Goal: Check status: Check status

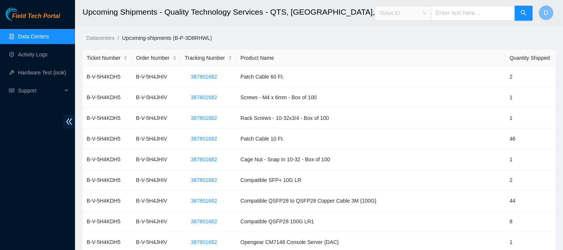
click at [420, 14] on span "Ticket ID" at bounding box center [402, 13] width 47 height 11
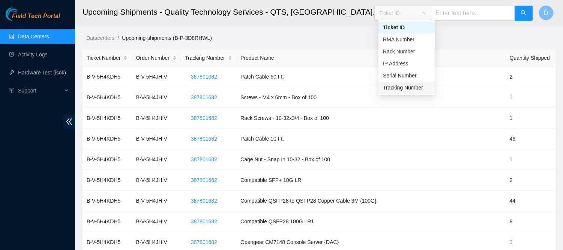
click at [418, 88] on div "Tracking Number" at bounding box center [406, 87] width 47 height 8
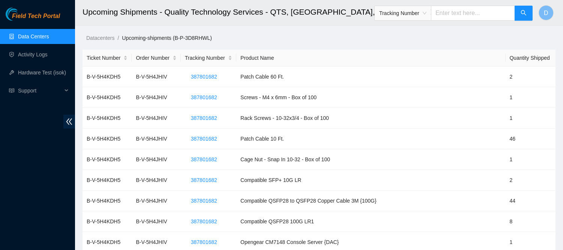
click at [468, 17] on input "text" at bounding box center [473, 13] width 84 height 15
paste input "739263645593"
type input "739263645593"
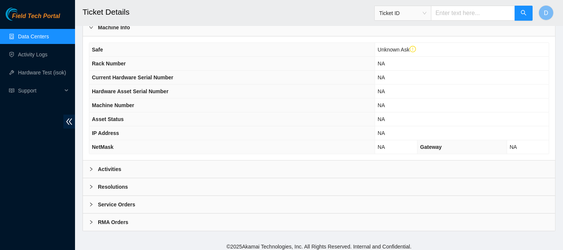
scroll to position [266, 0]
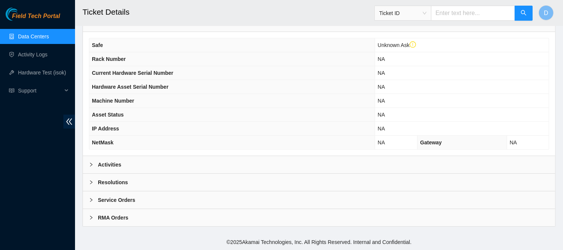
click at [363, 164] on div "Activities" at bounding box center [319, 164] width 472 height 17
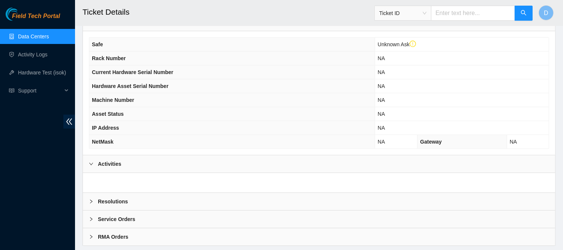
click at [317, 206] on div "Resolutions" at bounding box center [319, 200] width 472 height 17
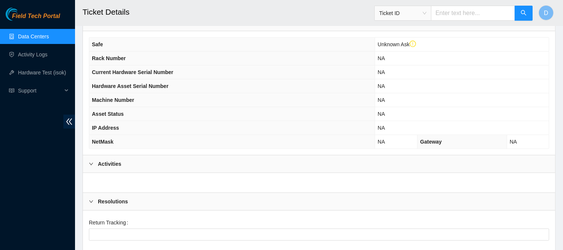
scroll to position [407, 0]
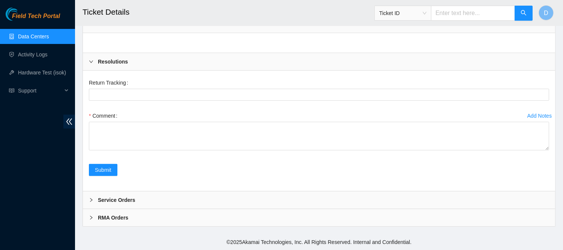
click at [311, 226] on div "RMA Orders" at bounding box center [319, 217] width 472 height 17
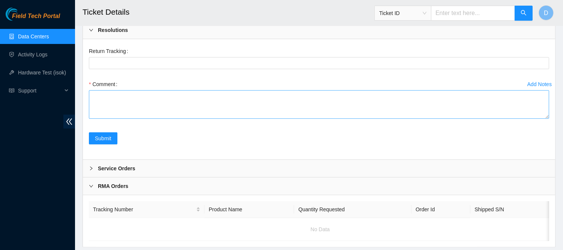
scroll to position [465, 0]
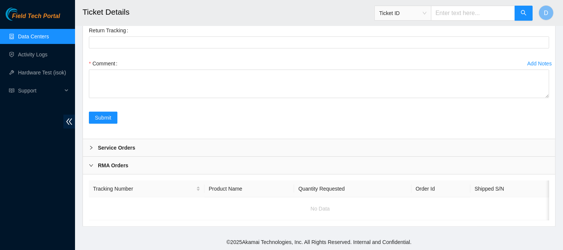
click at [292, 141] on div "Service Orders" at bounding box center [319, 147] width 472 height 17
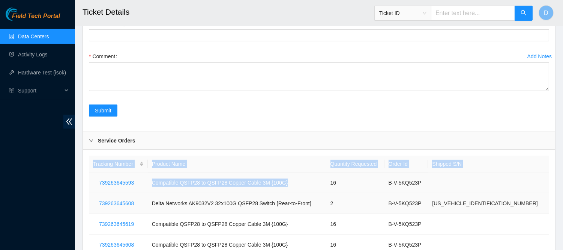
drag, startPoint x: 292, startPoint y: 141, endPoint x: 293, endPoint y: 200, distance: 58.2
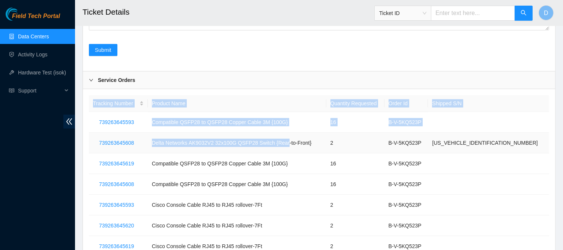
scroll to position [528, 0]
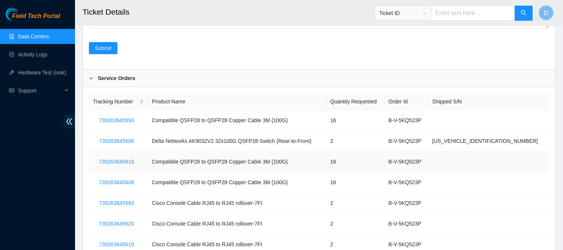
click at [258, 163] on td "Compatible QSFP28 to QSFP28 Copper Cable 3M {100G}" at bounding box center [237, 161] width 179 height 21
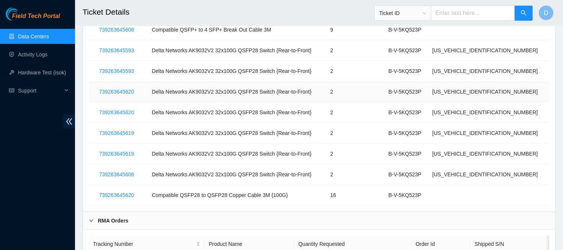
scroll to position [1156, 0]
